Goal: Task Accomplishment & Management: Use online tool/utility

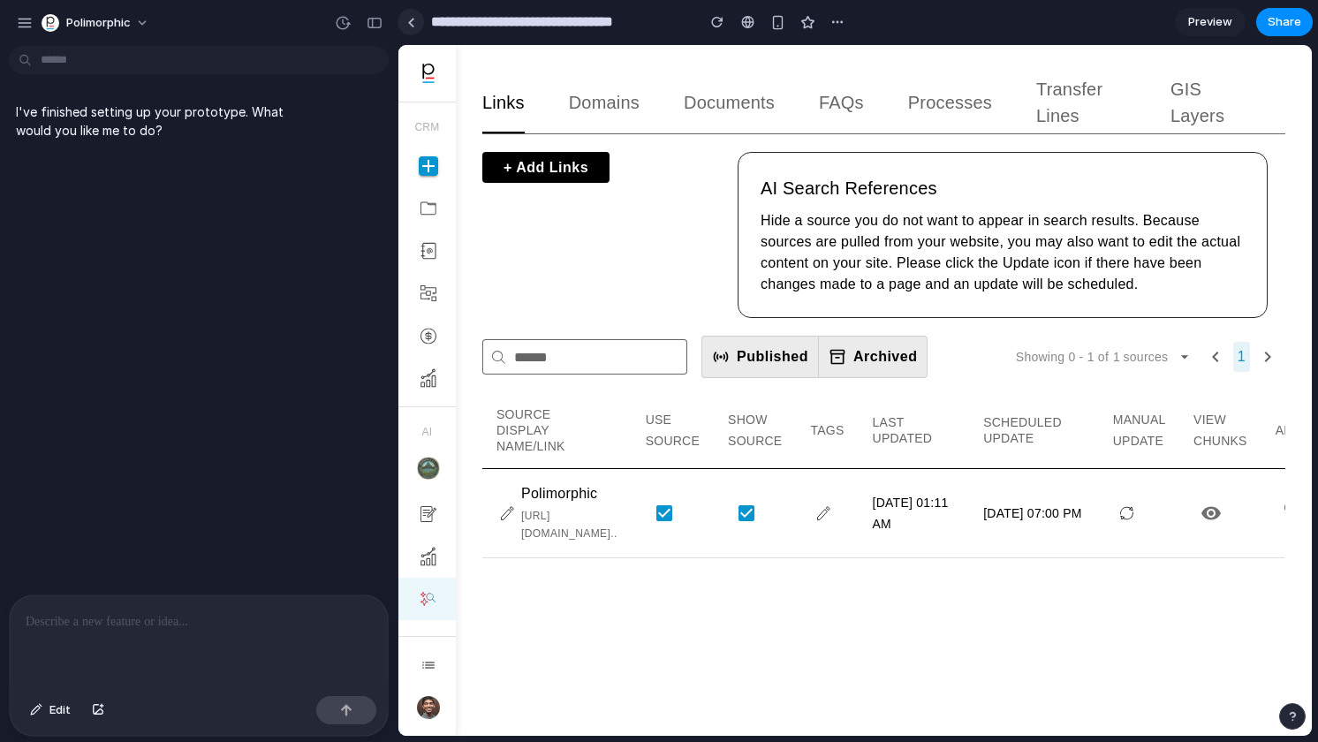
click at [410, 19] on div at bounding box center [411, 23] width 8 height 10
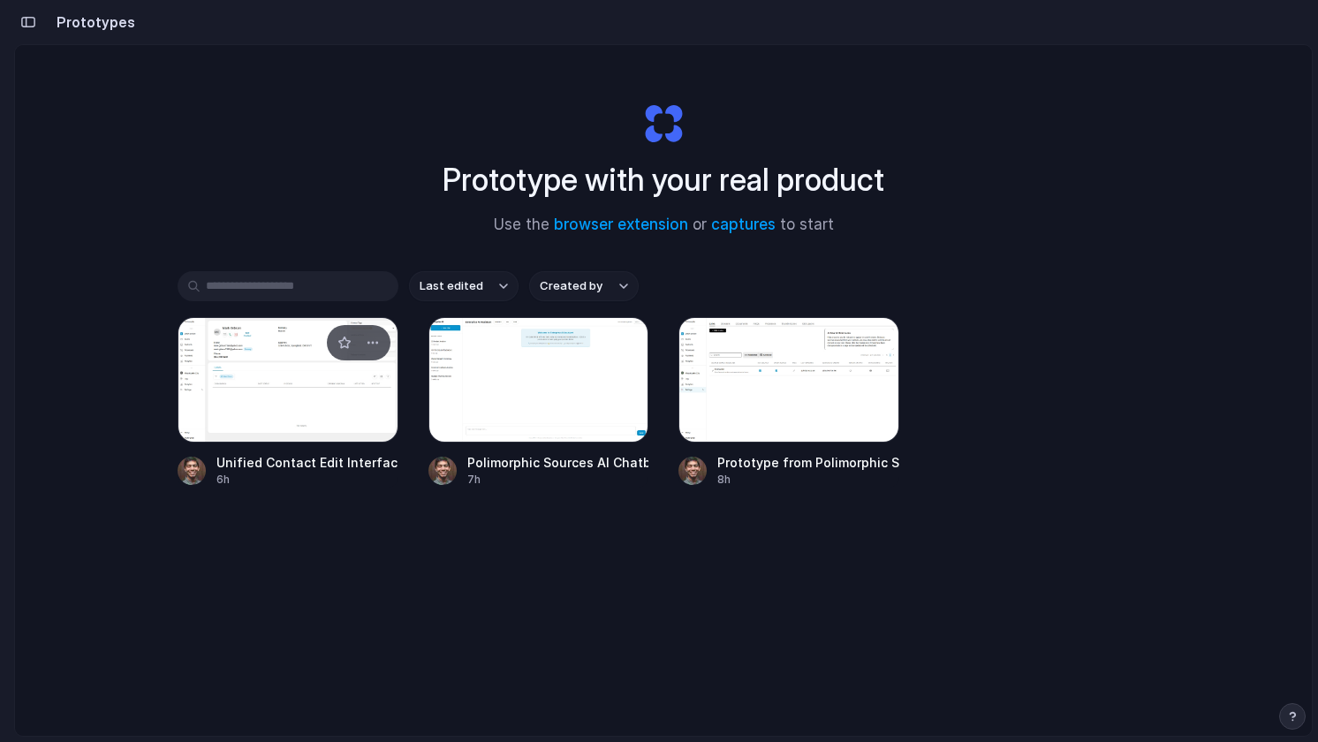
click at [322, 386] on div at bounding box center [288, 379] width 221 height 125
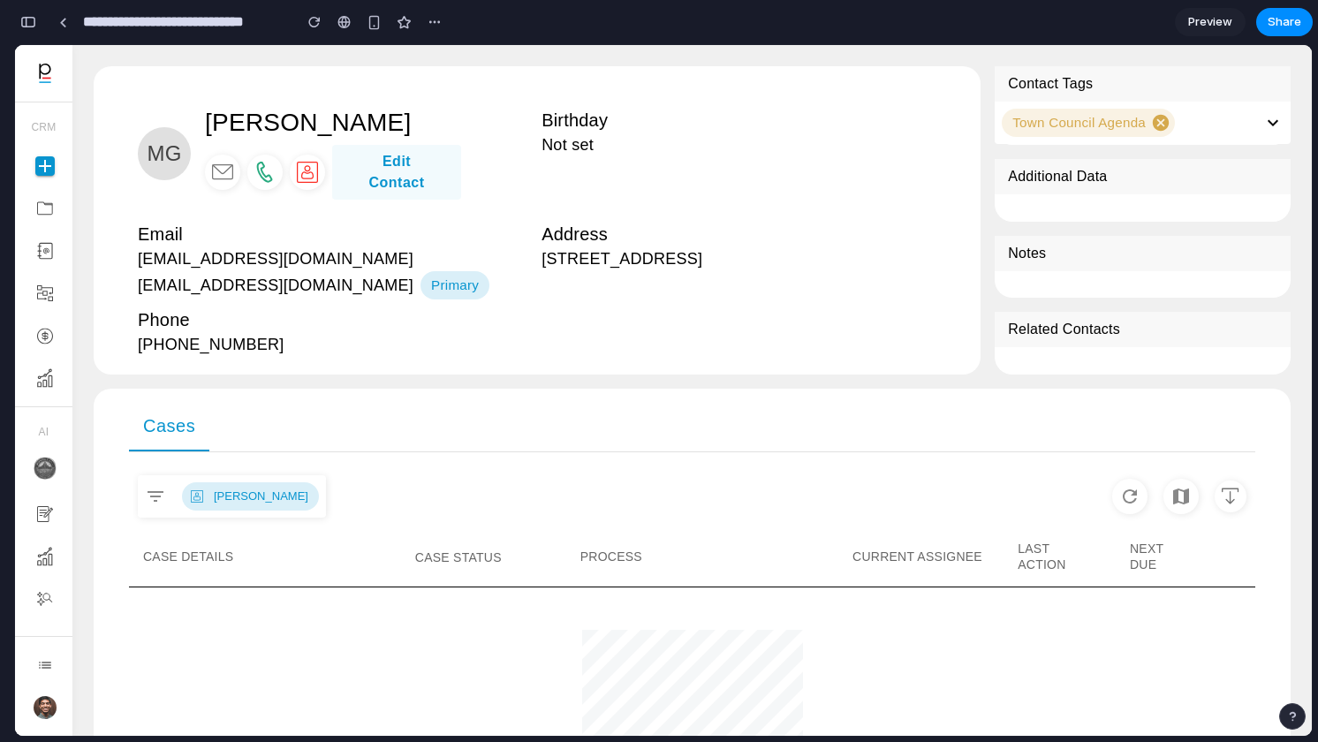
click at [392, 167] on button "Edit Contact" at bounding box center [396, 172] width 129 height 55
click at [395, 181] on button "Edit Contact" at bounding box center [396, 172] width 129 height 55
